Goal: Book appointment/travel/reservation

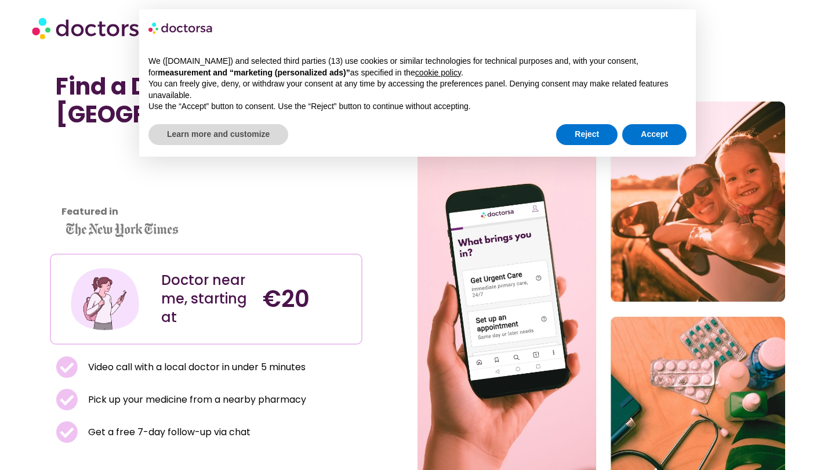
scroll to position [6, 0]
click at [664, 122] on div "Reject Accept" at bounding box center [621, 135] width 131 height 26
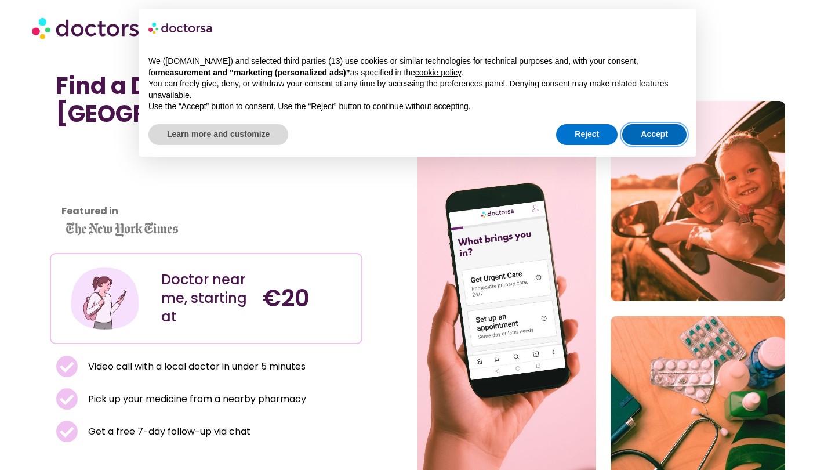
click at [663, 139] on button "Accept" at bounding box center [654, 134] width 64 height 21
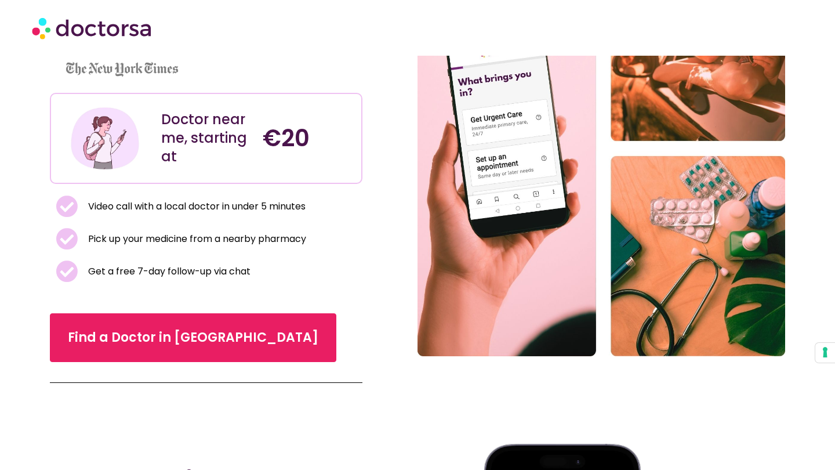
scroll to position [173, 0]
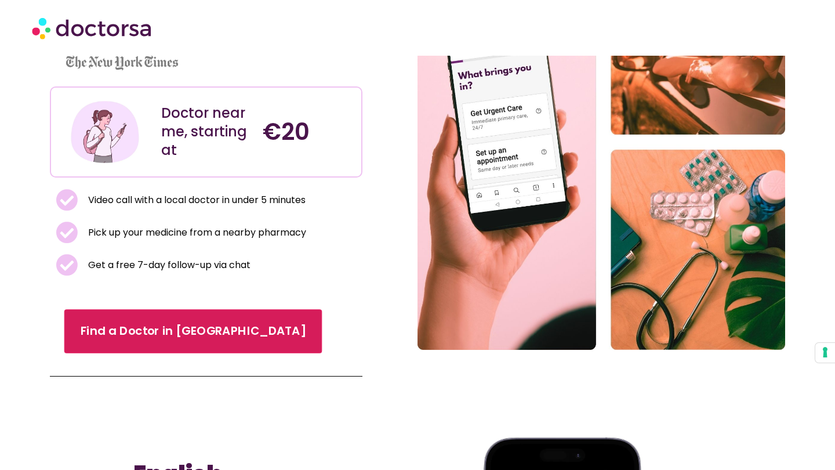
click at [207, 332] on link "Find a Doctor in [GEOGRAPHIC_DATA]" at bounding box center [193, 331] width 258 height 44
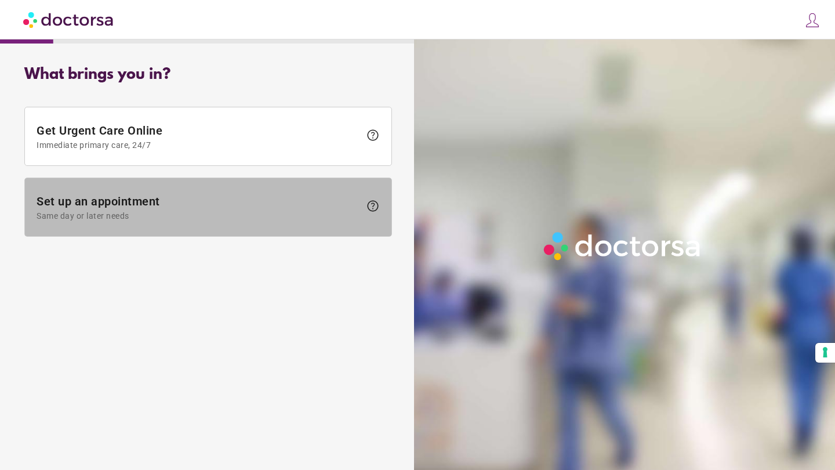
click at [350, 202] on span "Set up an appointment Same day or later needs" at bounding box center [199, 207] width 324 height 26
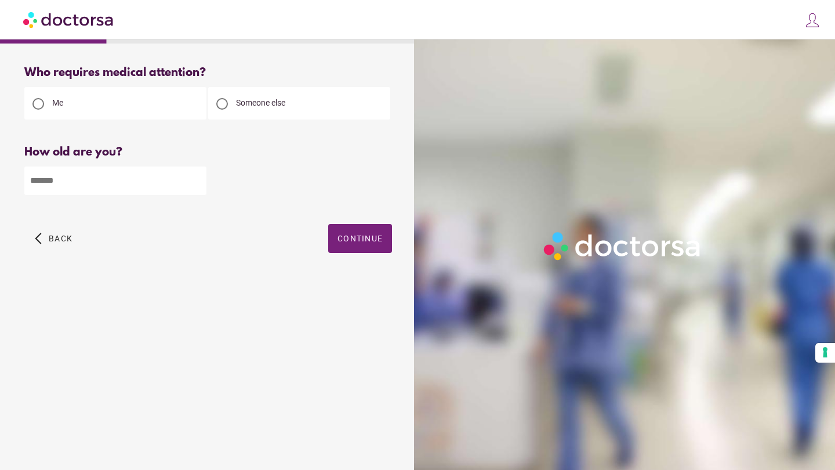
click at [196, 186] on input "number" at bounding box center [115, 180] width 182 height 28
type input "**"
click at [359, 246] on span "button" at bounding box center [360, 238] width 64 height 29
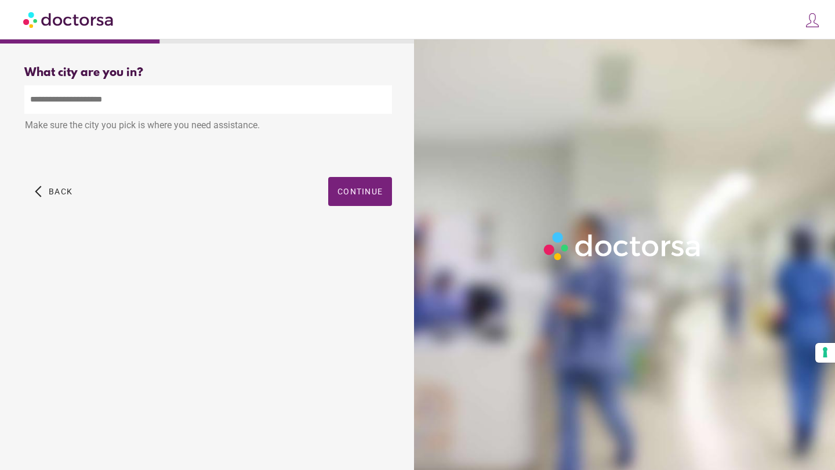
click at [291, 108] on input "text" at bounding box center [208, 99] width 368 height 28
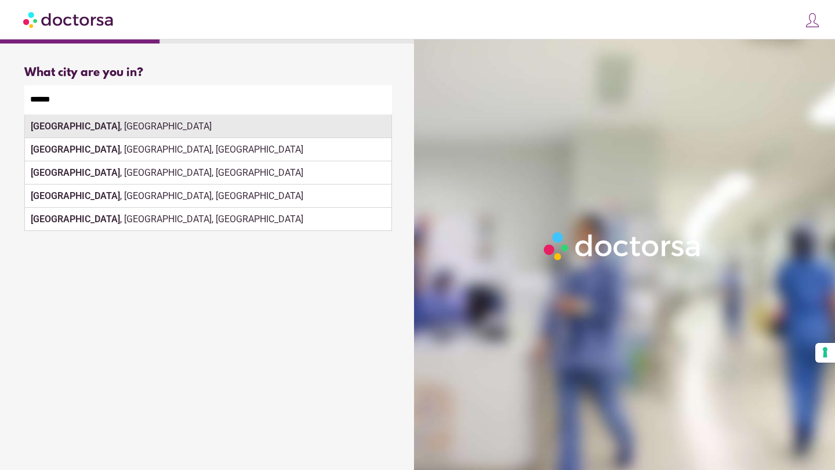
click at [307, 127] on div "Berlin , Germany" at bounding box center [208, 126] width 367 height 23
type input "**********"
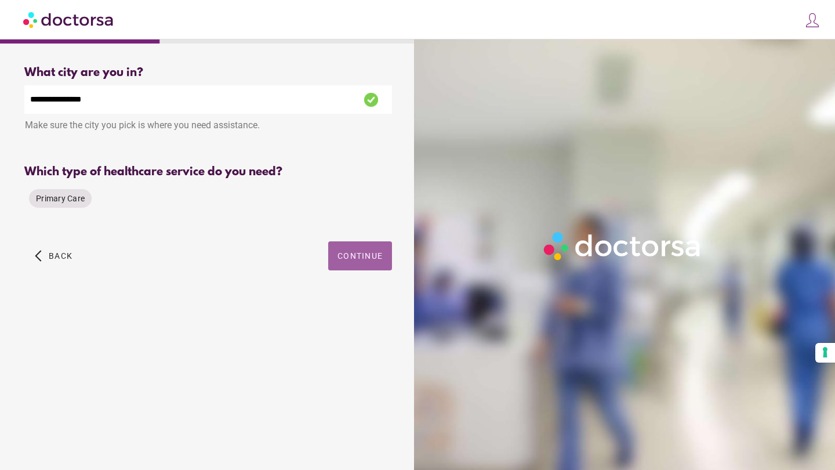
click at [360, 244] on span "button" at bounding box center [360, 255] width 64 height 29
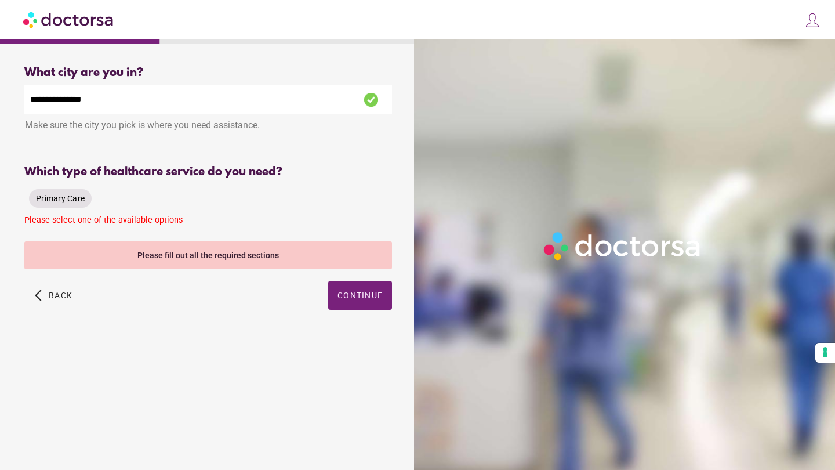
click at [68, 201] on span "Primary Care" at bounding box center [60, 198] width 49 height 9
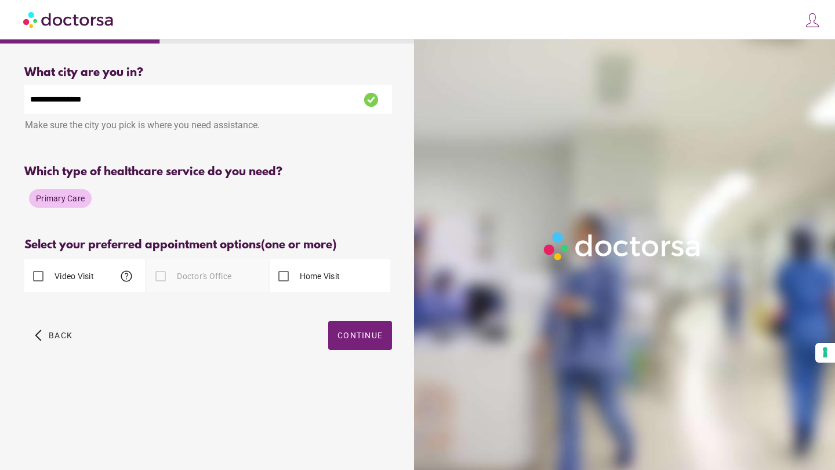
click at [200, 280] on label "Doctor's Office" at bounding box center [203, 276] width 57 height 12
